Goal: Navigation & Orientation: Find specific page/section

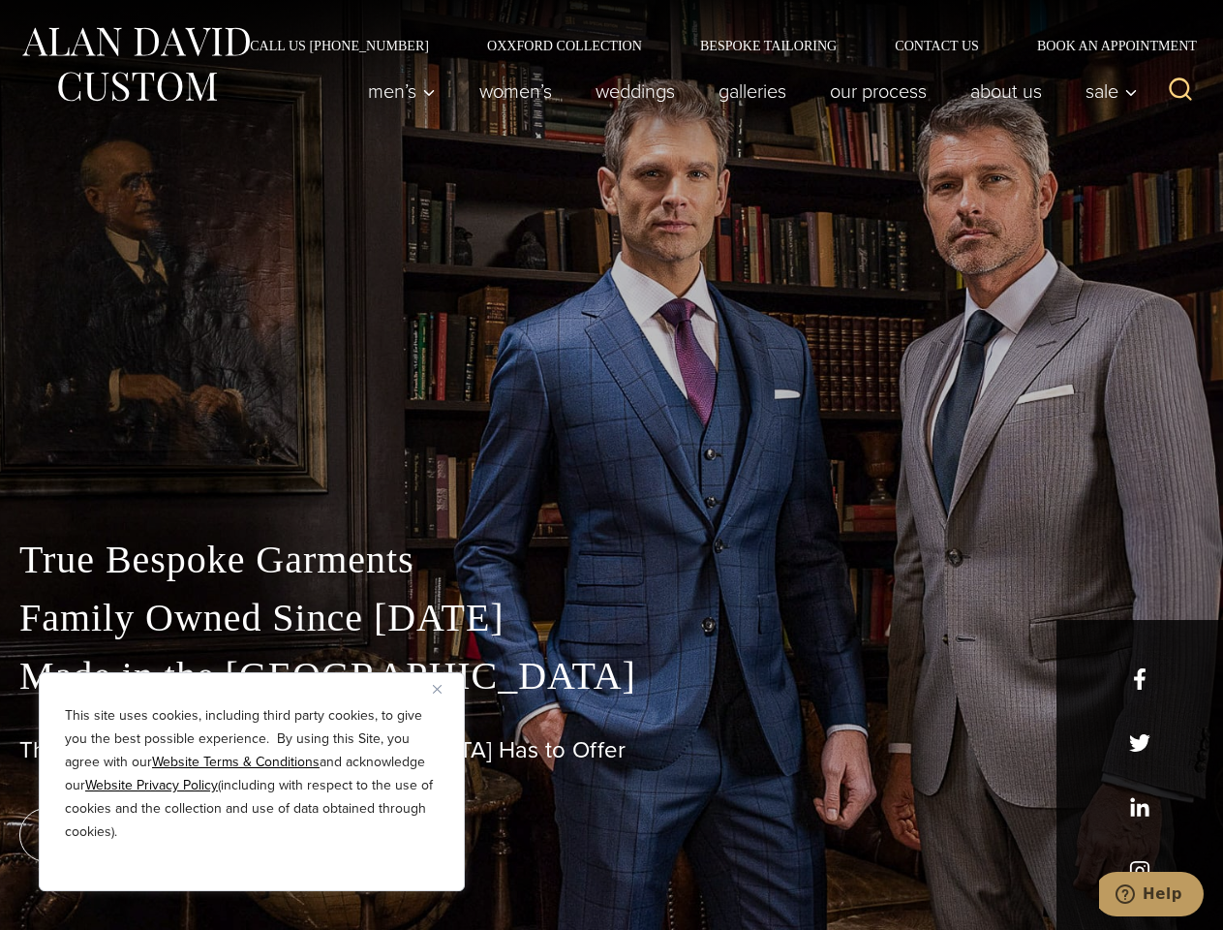
click at [611, 465] on div "True Bespoke Garments Family Owned Since [DATE] Made in [GEOGRAPHIC_DATA] The B…" at bounding box center [611, 682] width 1223 height 496
click at [444, 688] on button "Close" at bounding box center [444, 688] width 23 height 23
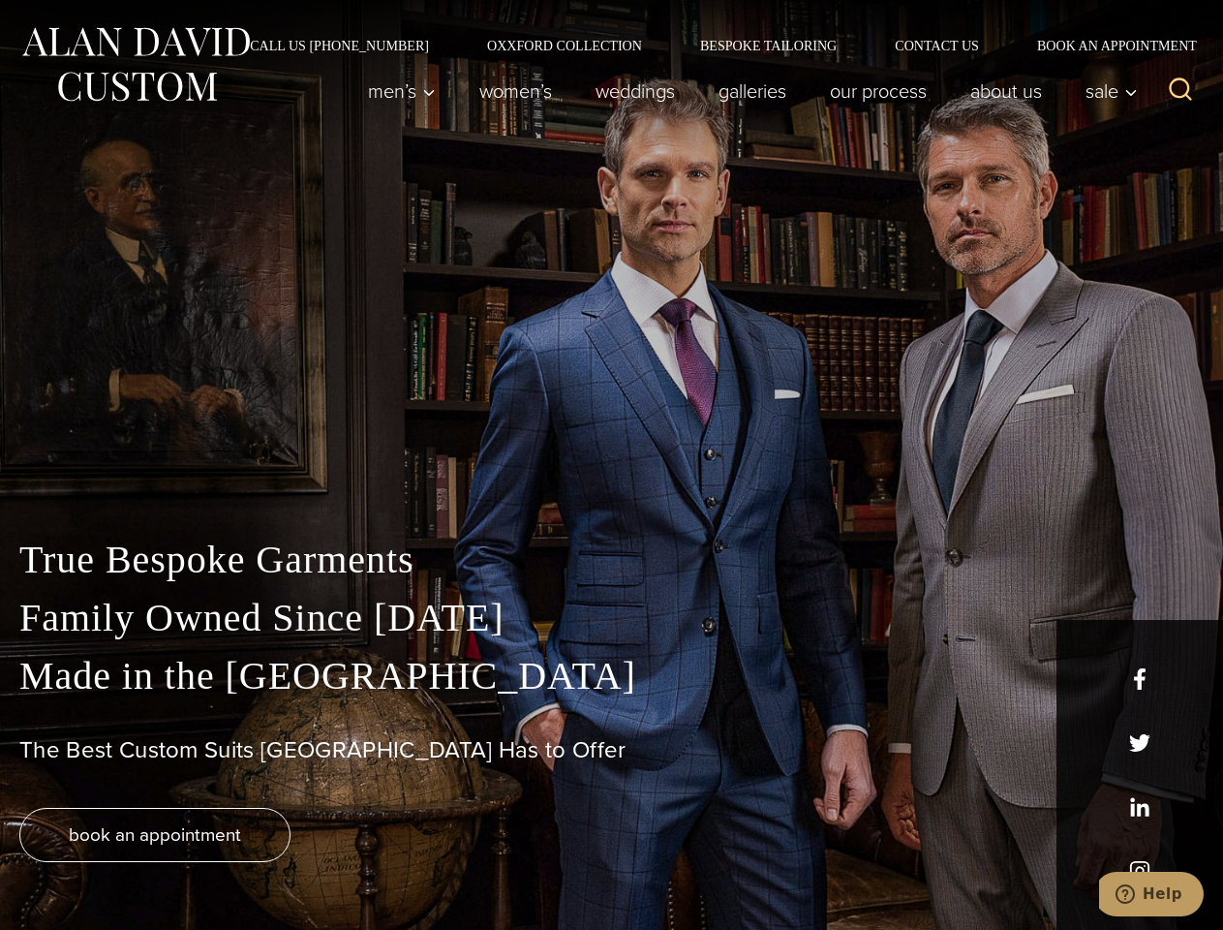
click at [252, 865] on div "True Bespoke Garments Family Owned Since [DATE] Made in [GEOGRAPHIC_DATA] The B…" at bounding box center [611, 730] width 1223 height 399
click at [1180, 91] on icon "Search" at bounding box center [1181, 90] width 28 height 28
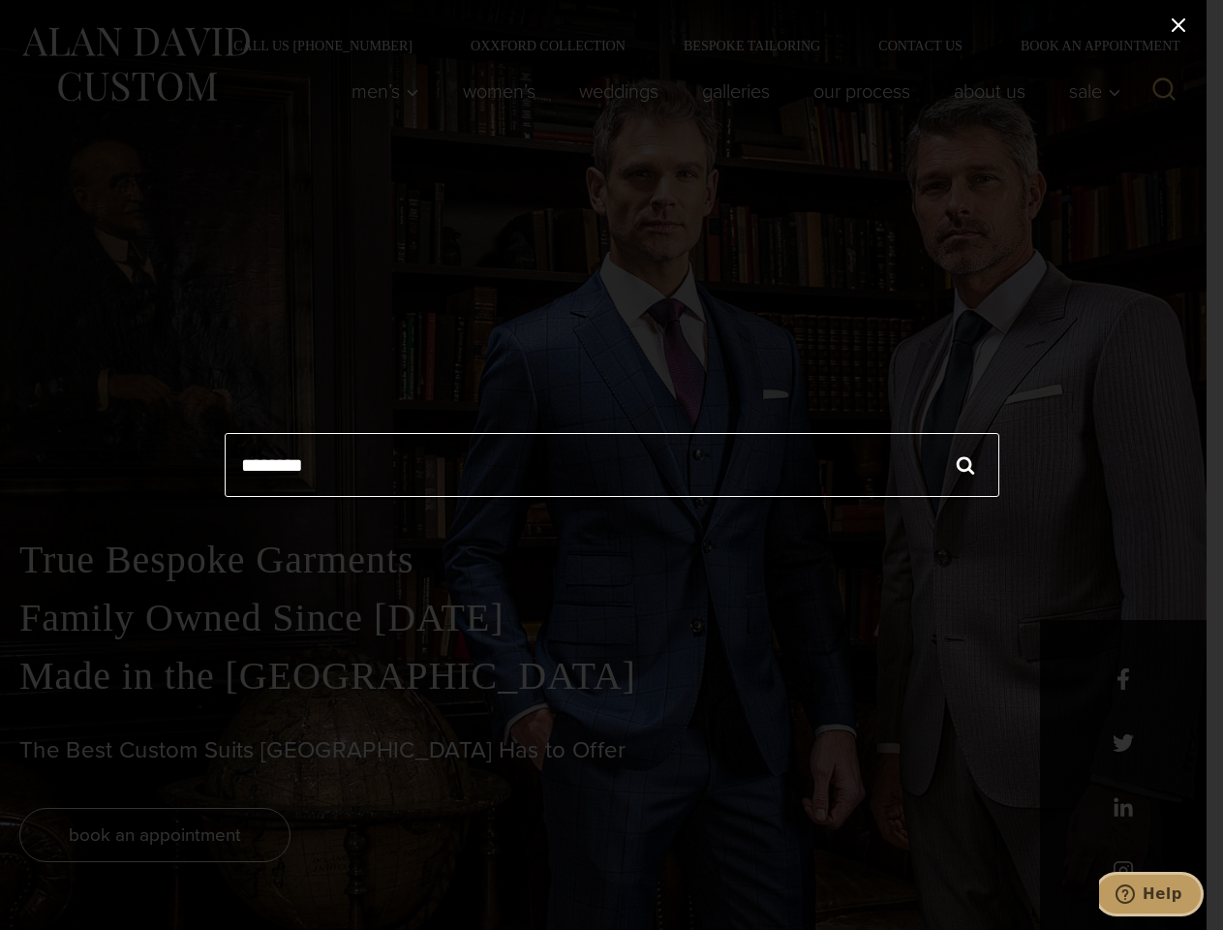
click at [1135, 894] on icon "Help" at bounding box center [1124, 893] width 19 height 19
